Goal: Transaction & Acquisition: Book appointment/travel/reservation

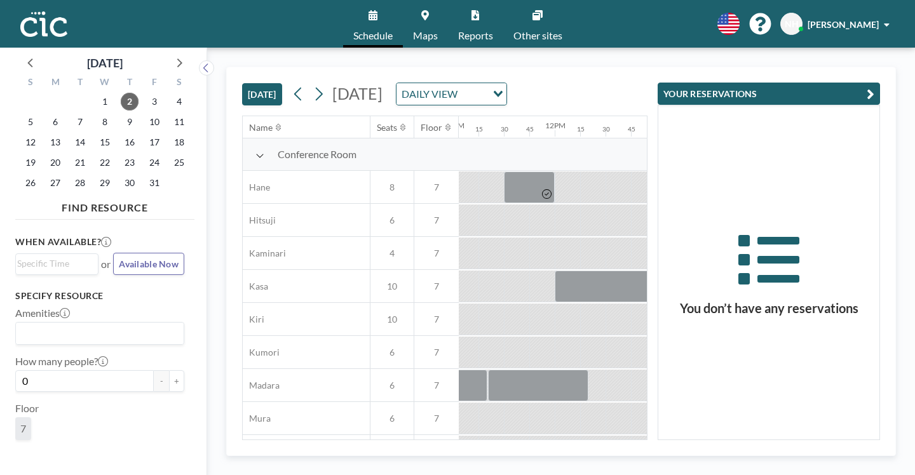
scroll to position [0, 1135]
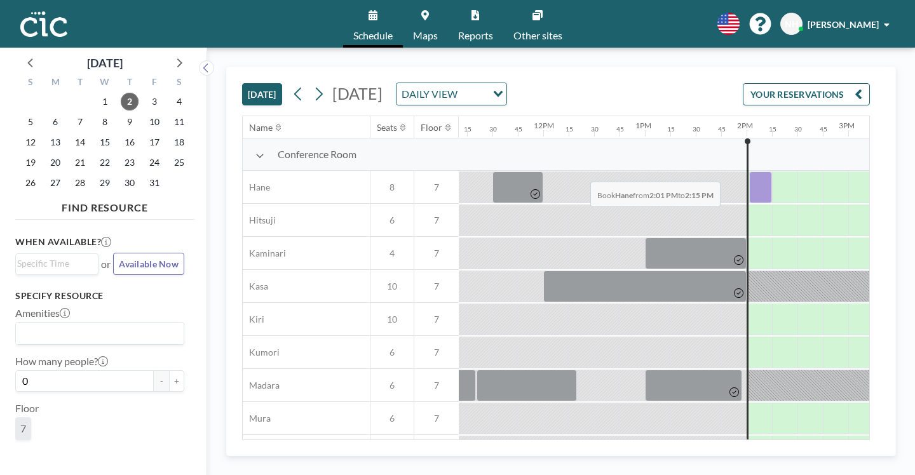
click at [749, 172] on div at bounding box center [760, 188] width 23 height 32
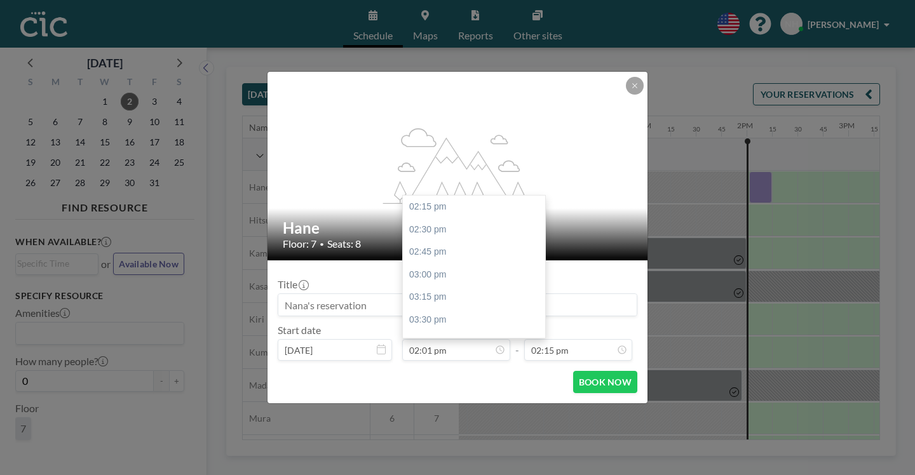
scroll to position [1156, 0]
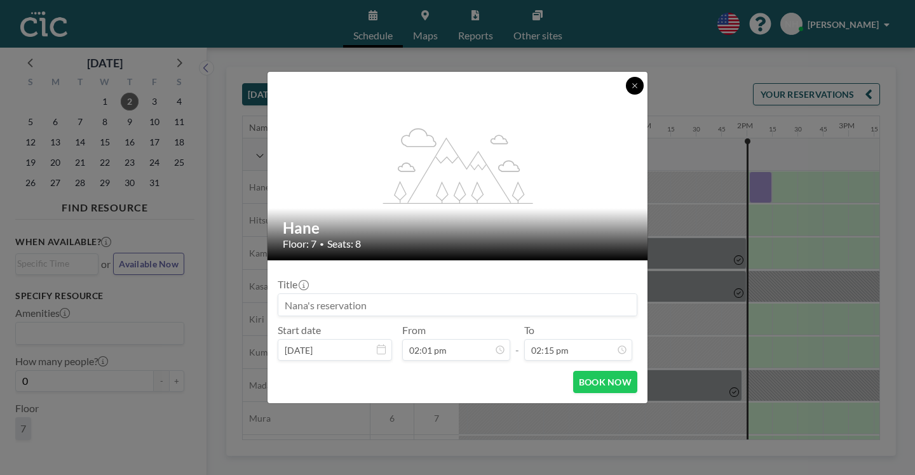
click at [631, 90] on icon at bounding box center [635, 86] width 8 height 8
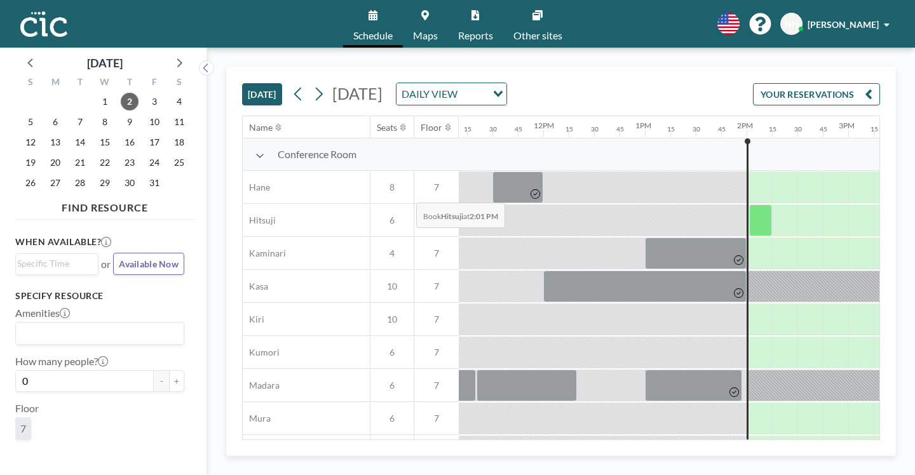
click at [749, 205] on div at bounding box center [760, 221] width 23 height 32
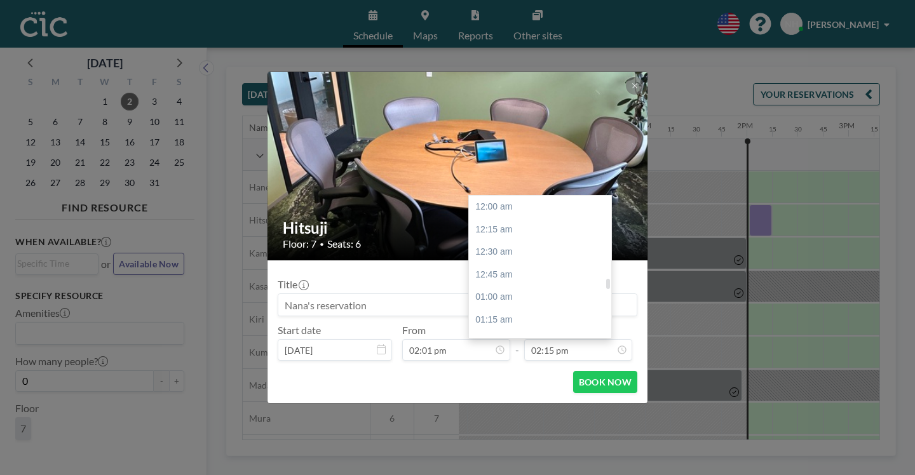
scroll to position [1156, 0]
click at [479, 396] on div "03:00 pm" at bounding box center [543, 407] width 149 height 23
type input "03:00 pm"
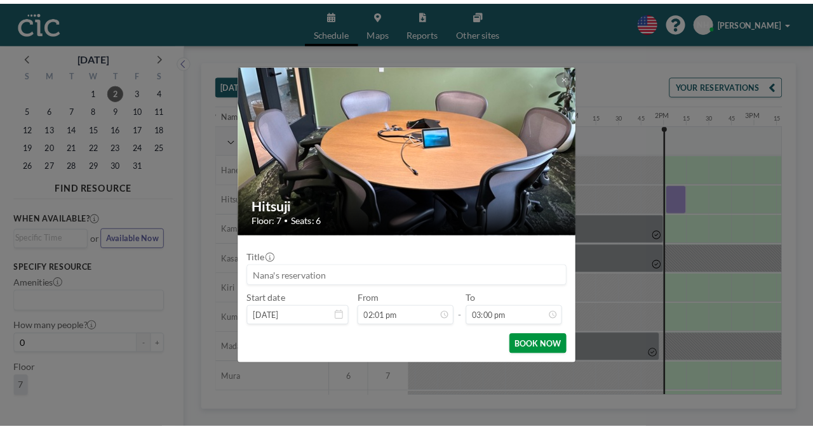
scroll to position [0, 0]
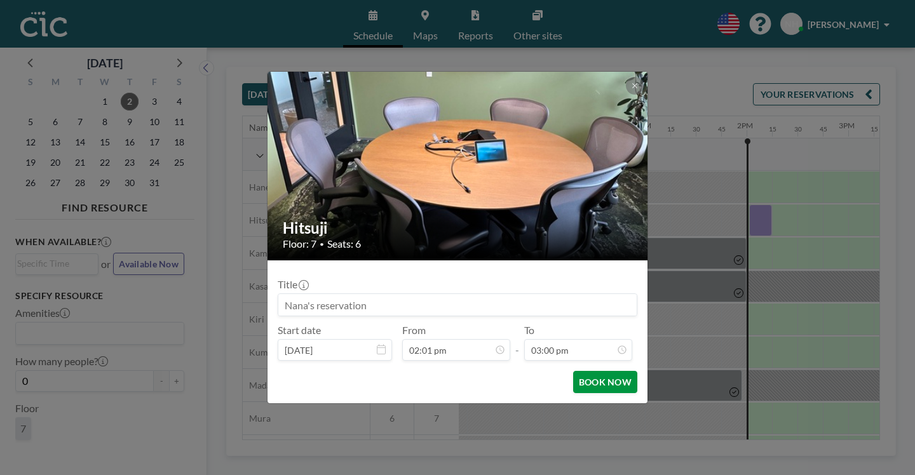
click at [582, 371] on button "BOOK NOW" at bounding box center [605, 382] width 64 height 22
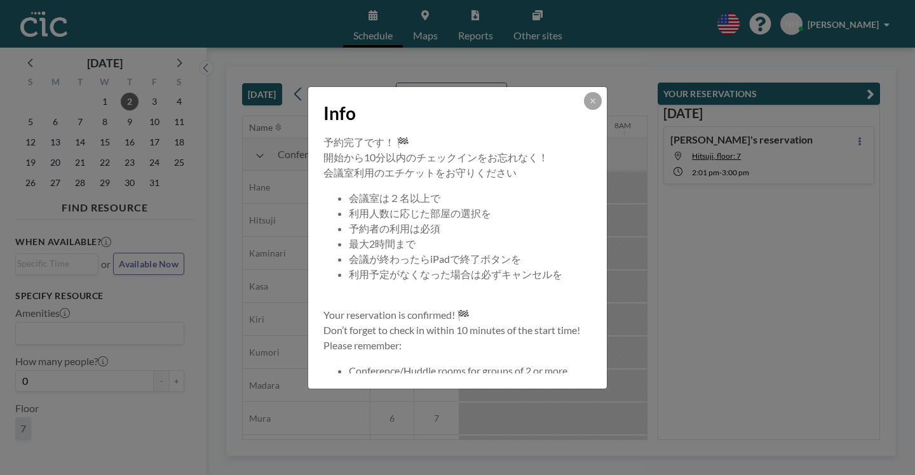
scroll to position [0, 1080]
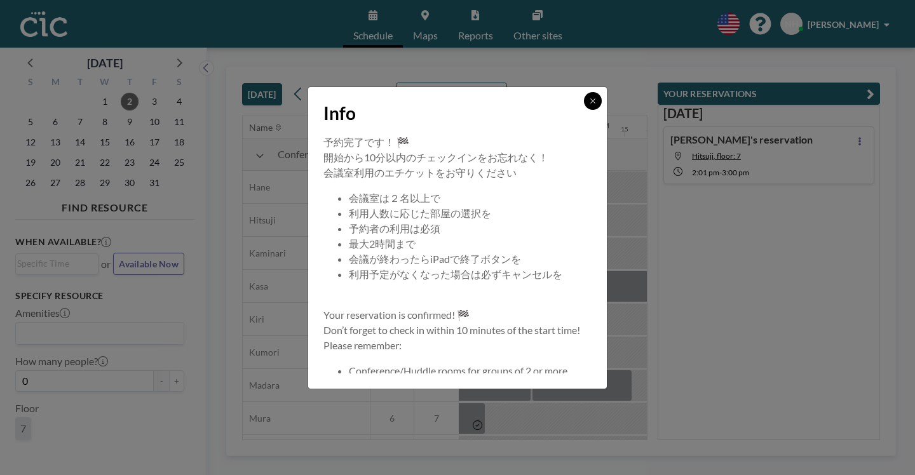
click at [589, 105] on icon at bounding box center [593, 101] width 8 height 8
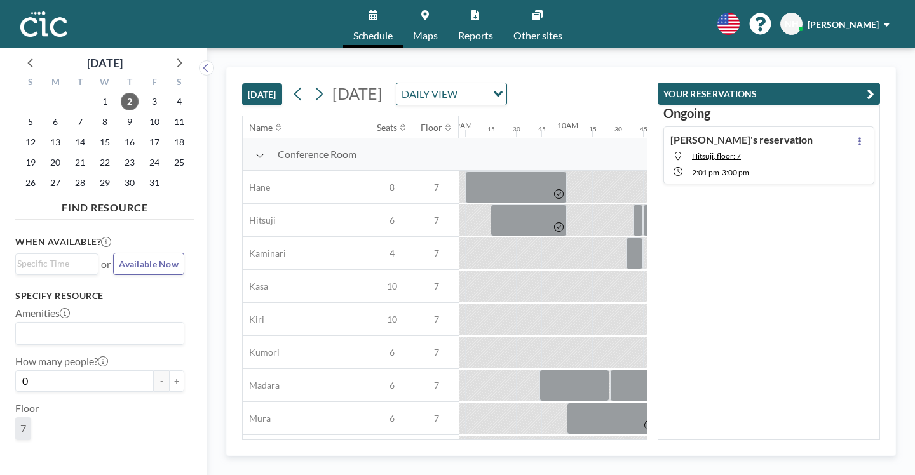
scroll to position [0, 1135]
